Goal: Task Accomplishment & Management: Use online tool/utility

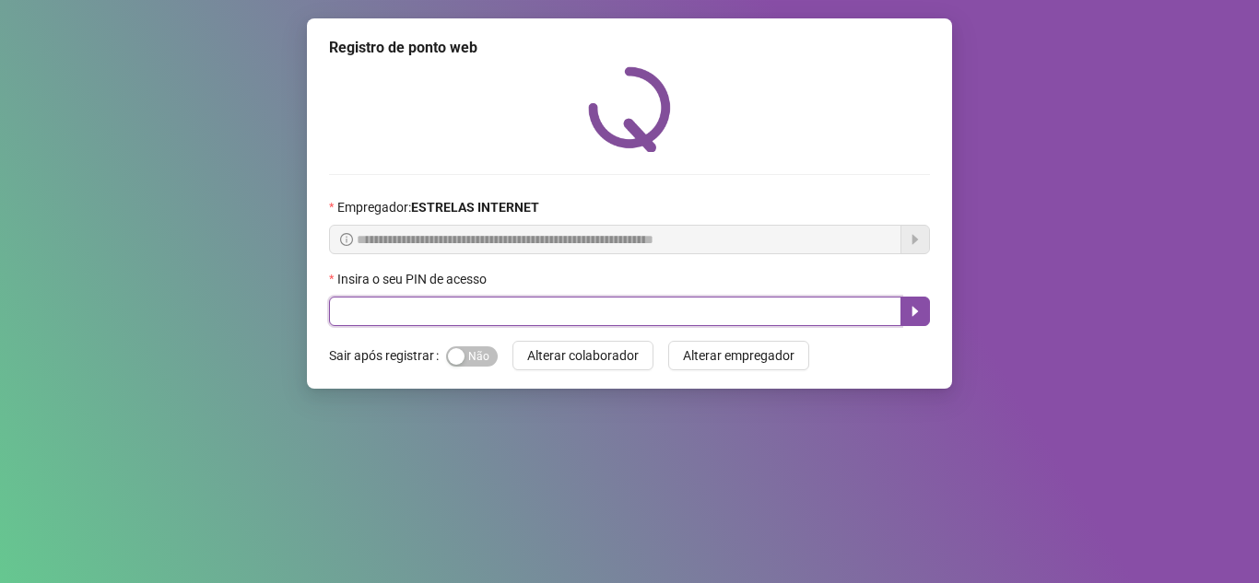
click at [423, 309] on input "text" at bounding box center [615, 311] width 572 height 29
type input "*****"
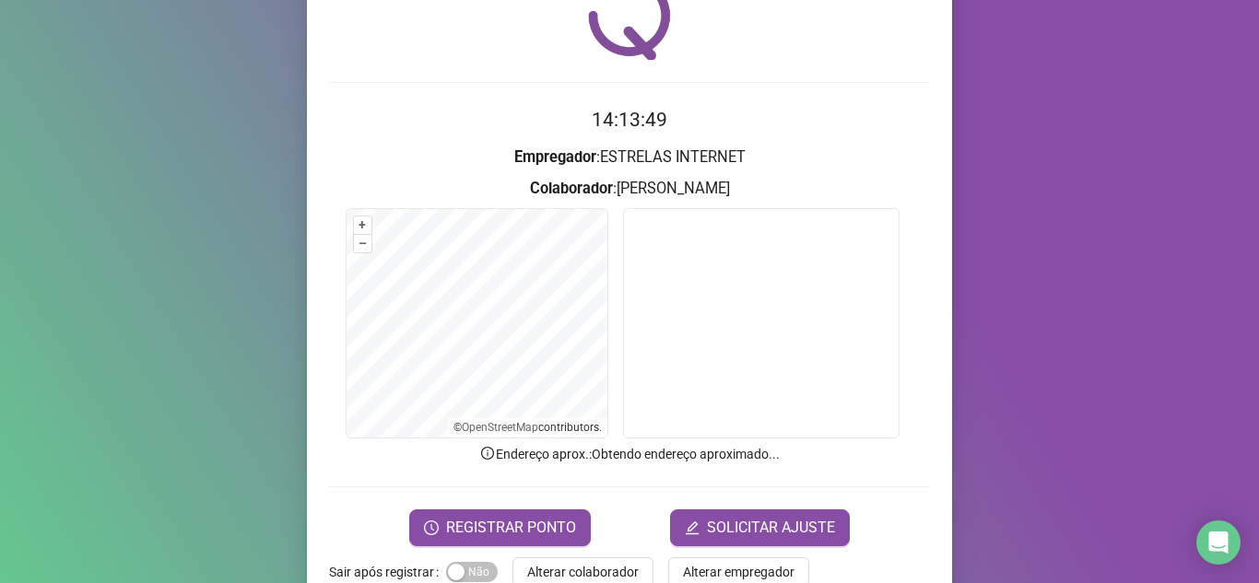
scroll to position [136, 0]
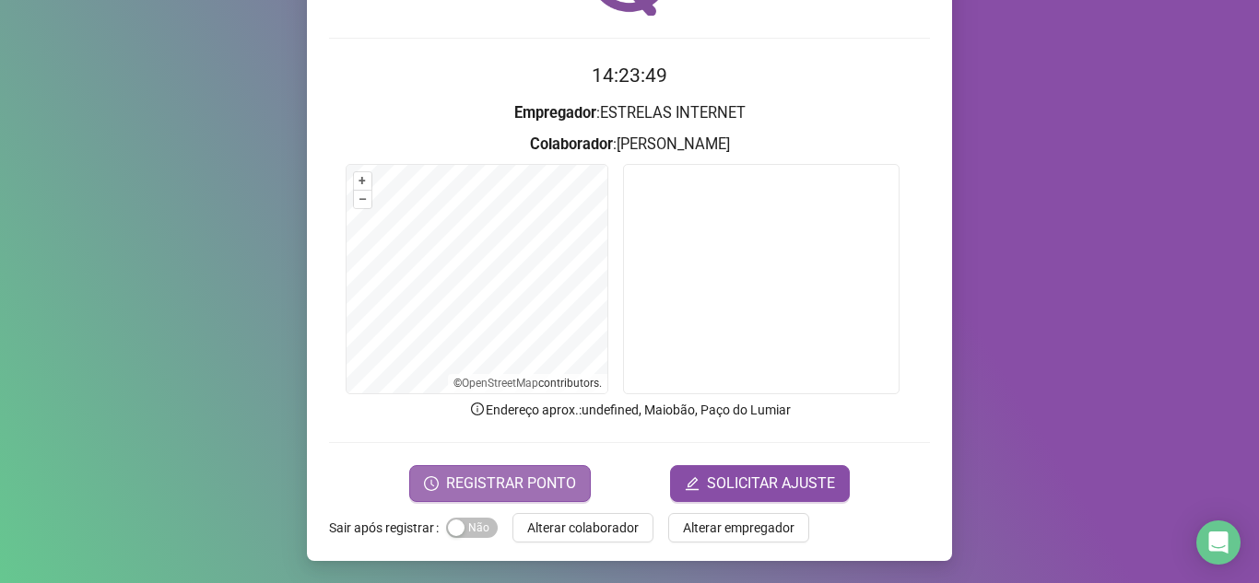
click at [482, 489] on span "REGISTRAR PONTO" at bounding box center [511, 484] width 130 height 22
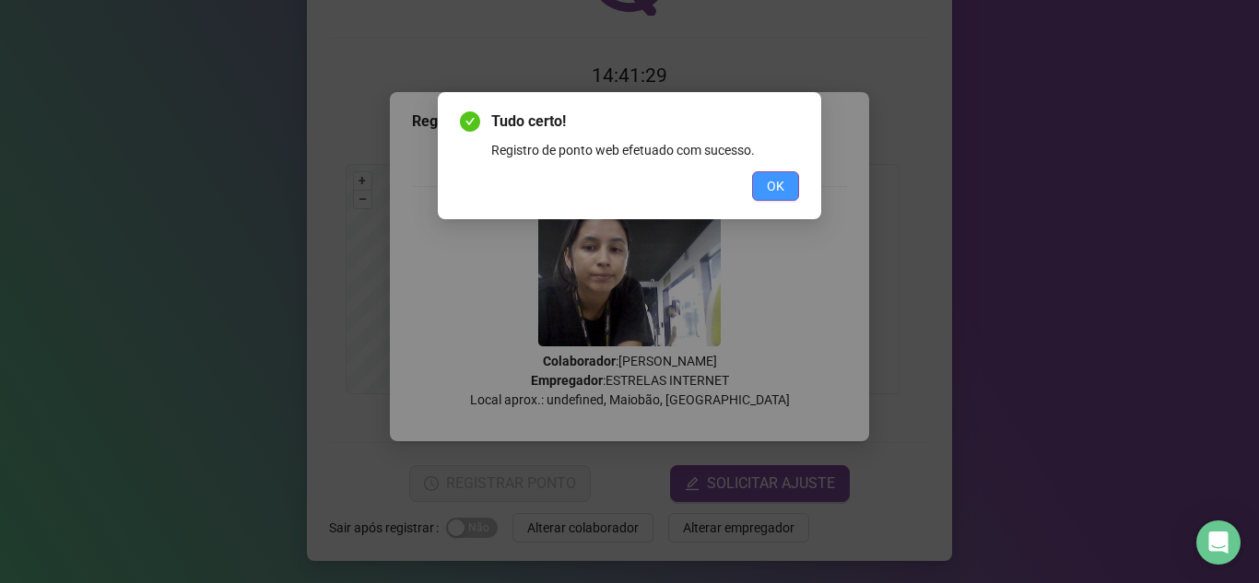
click at [779, 184] on span "OK" at bounding box center [776, 186] width 18 height 20
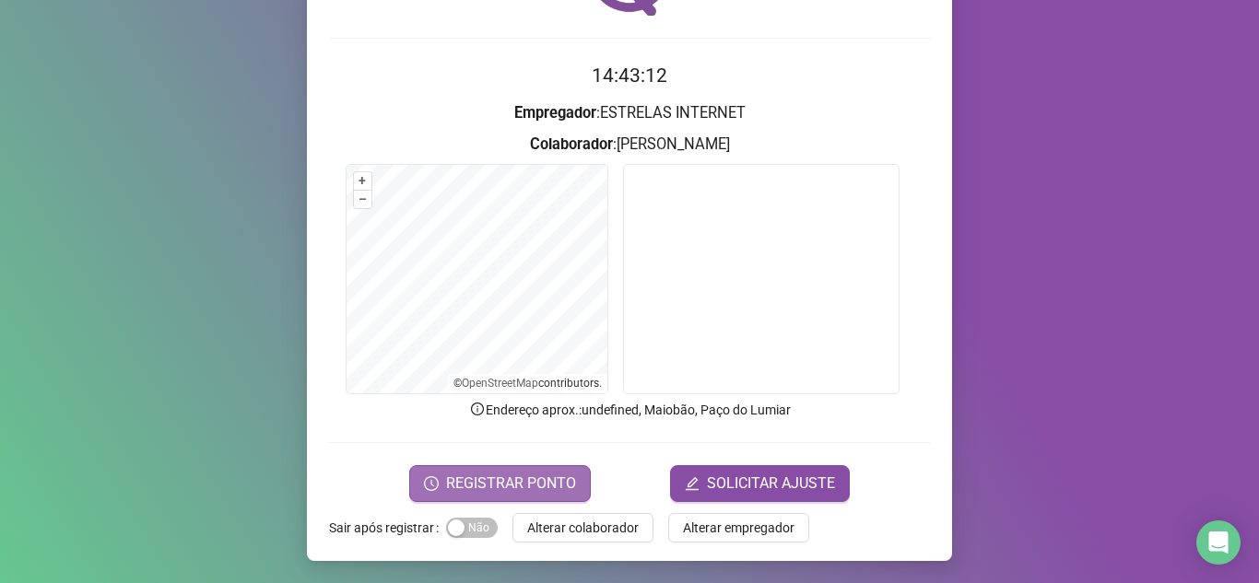
click at [553, 476] on span "REGISTRAR PONTO" at bounding box center [511, 484] width 130 height 22
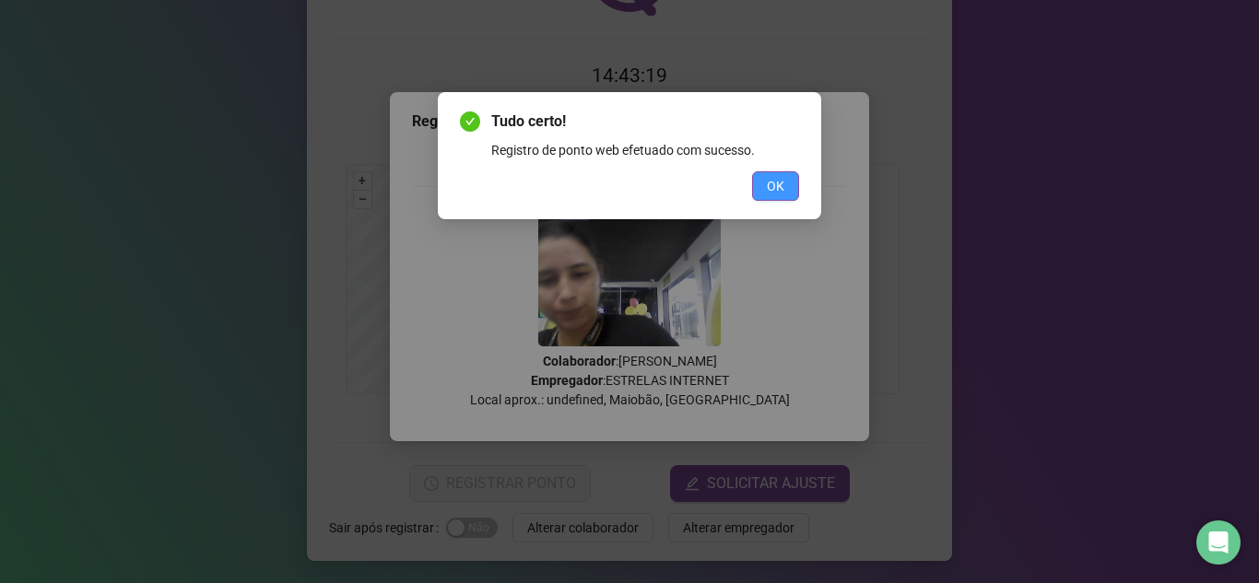
click at [785, 187] on button "OK" at bounding box center [775, 185] width 47 height 29
